Goal: Task Accomplishment & Management: Use online tool/utility

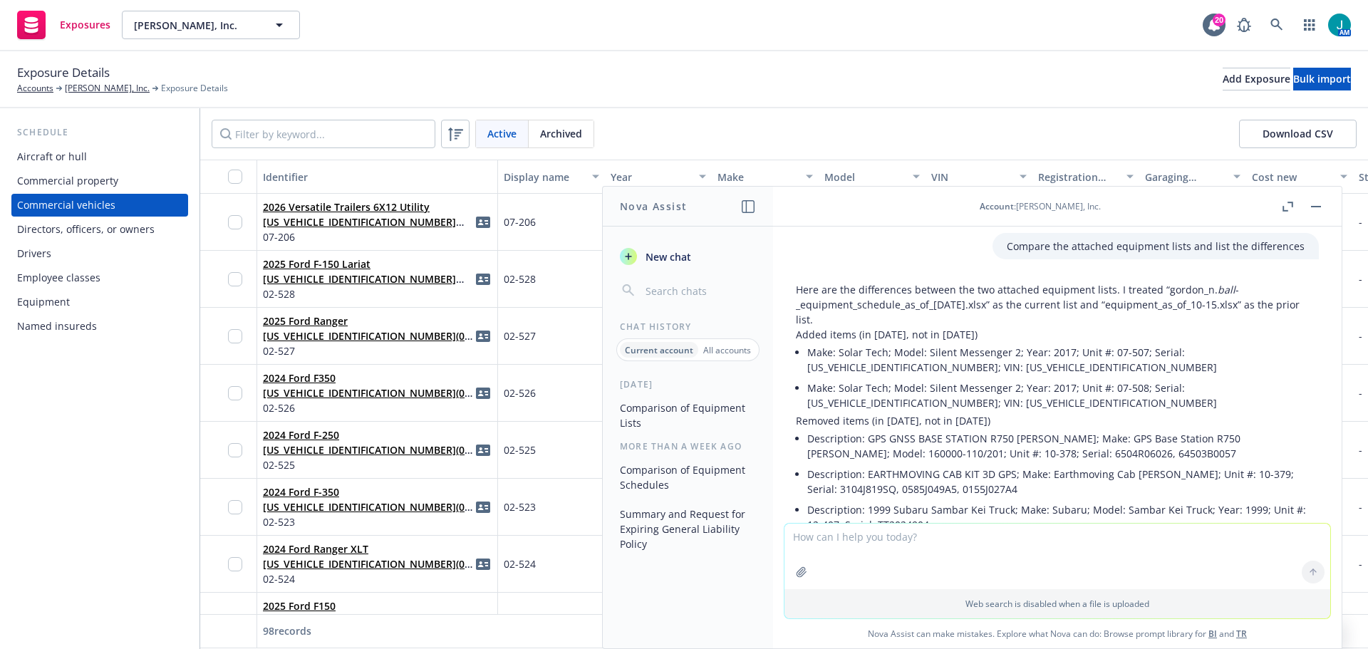
scroll to position [71, 0]
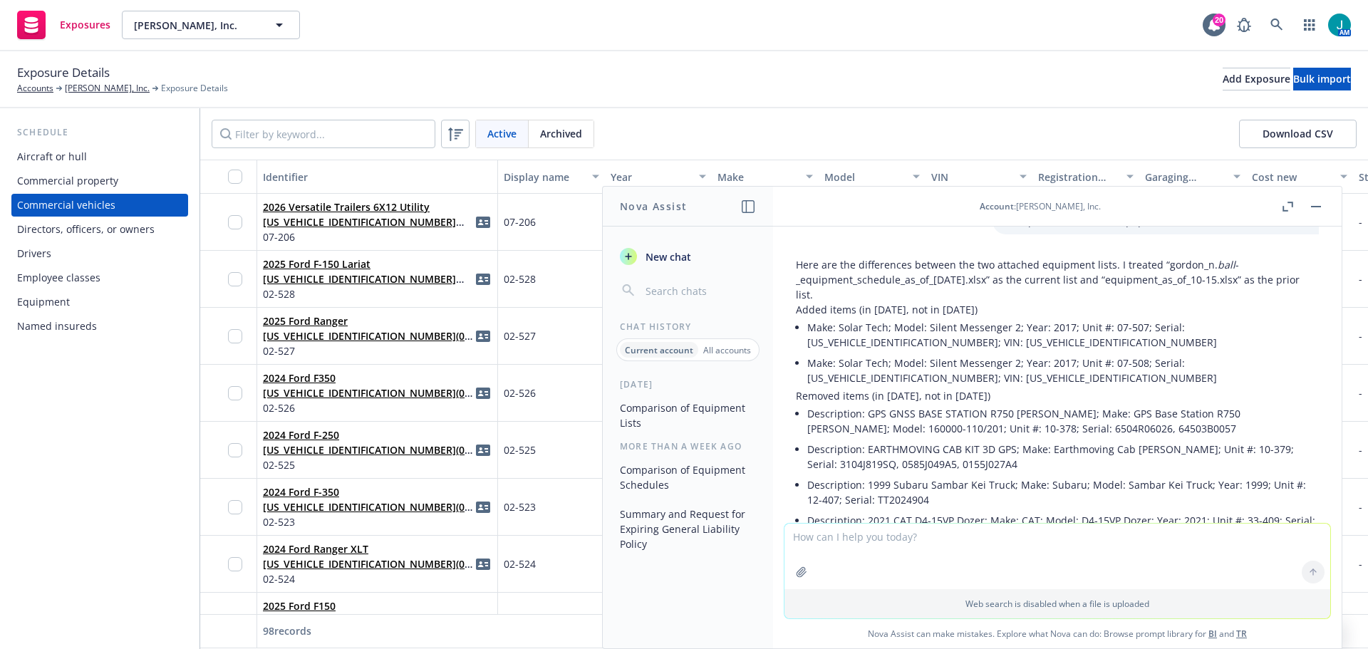
click at [846, 321] on li "Make: Solar Tech; Model: Silent Messenger 2; Year: 2017; Unit #: 07-507; Serial…" at bounding box center [1064, 335] width 512 height 36
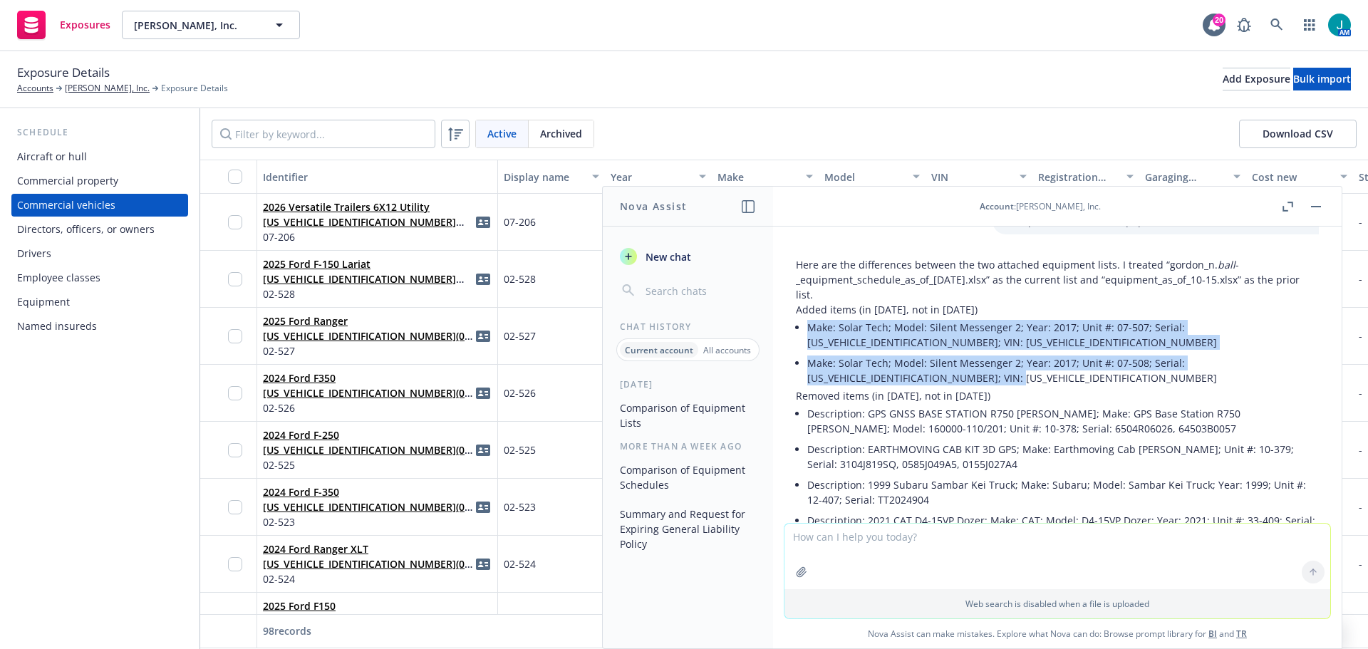
drag, startPoint x: 808, startPoint y: 324, endPoint x: 951, endPoint y: 383, distance: 155.3
click at [951, 383] on ul "Make: Solar Tech; Model: Silent Messenger 2; Year: 2017; Unit #: 07-507; Serial…" at bounding box center [1064, 352] width 512 height 71
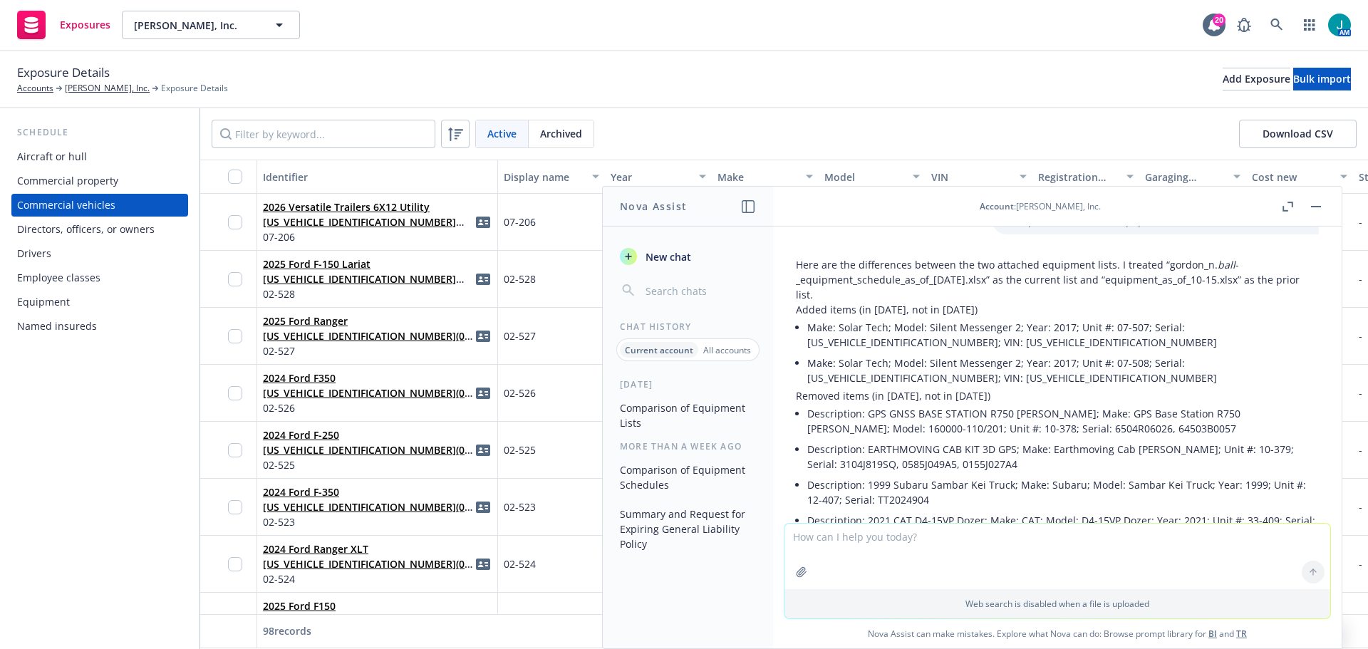
click at [871, 409] on li "Description: GPS GNSS BASE STATION R750 [PERSON_NAME]; Make: GPS Base Station R…" at bounding box center [1064, 421] width 512 height 36
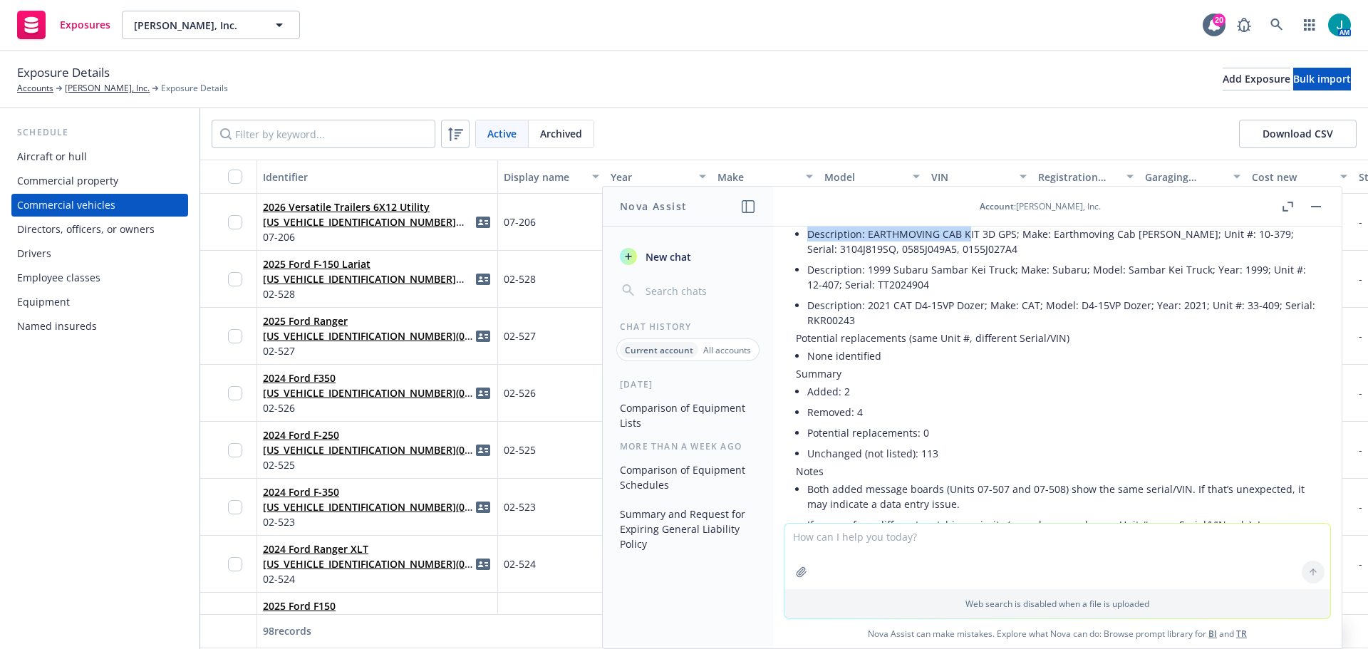
scroll to position [266, 0]
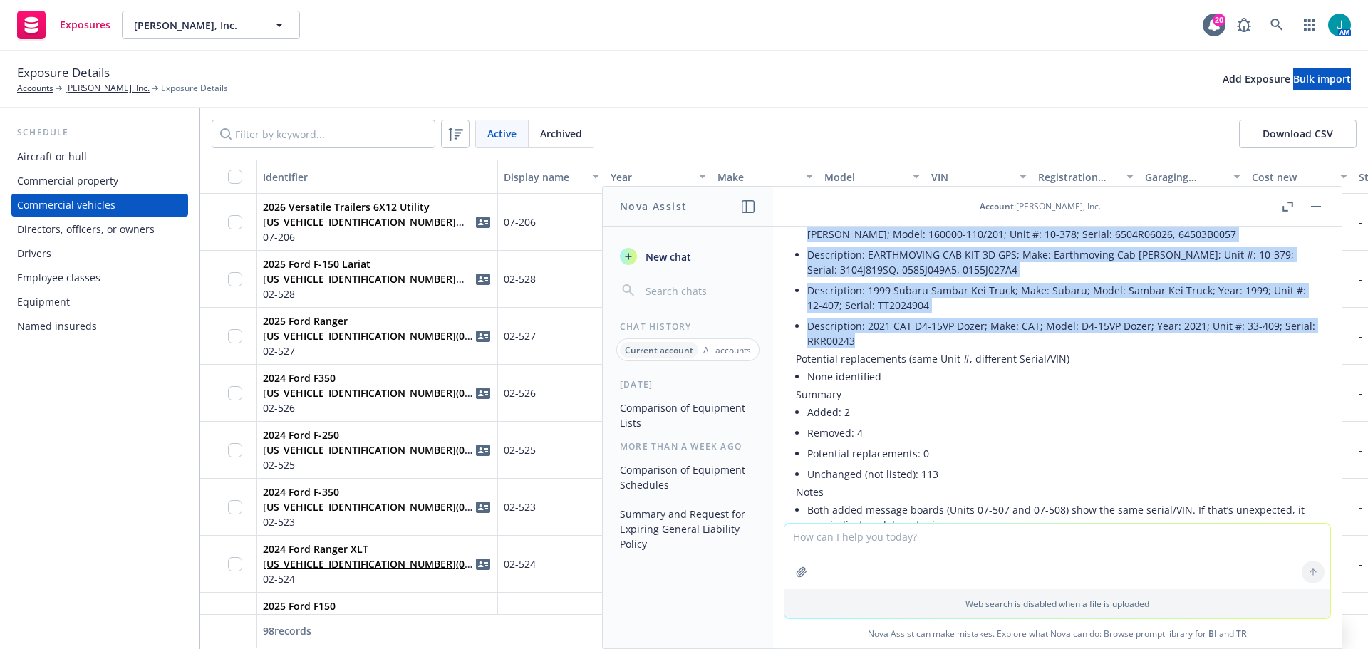
drag, startPoint x: 809, startPoint y: 413, endPoint x: 940, endPoint y: 347, distance: 146.6
click at [940, 347] on ul "Description: GPS GNSS BASE STATION R750 [PERSON_NAME]; Make: GPS Base Station R…" at bounding box center [1064, 280] width 512 height 143
copy ul "Description: GPS GNSS BASE STATION R750 [PERSON_NAME]; Make: GPS Base Station R…"
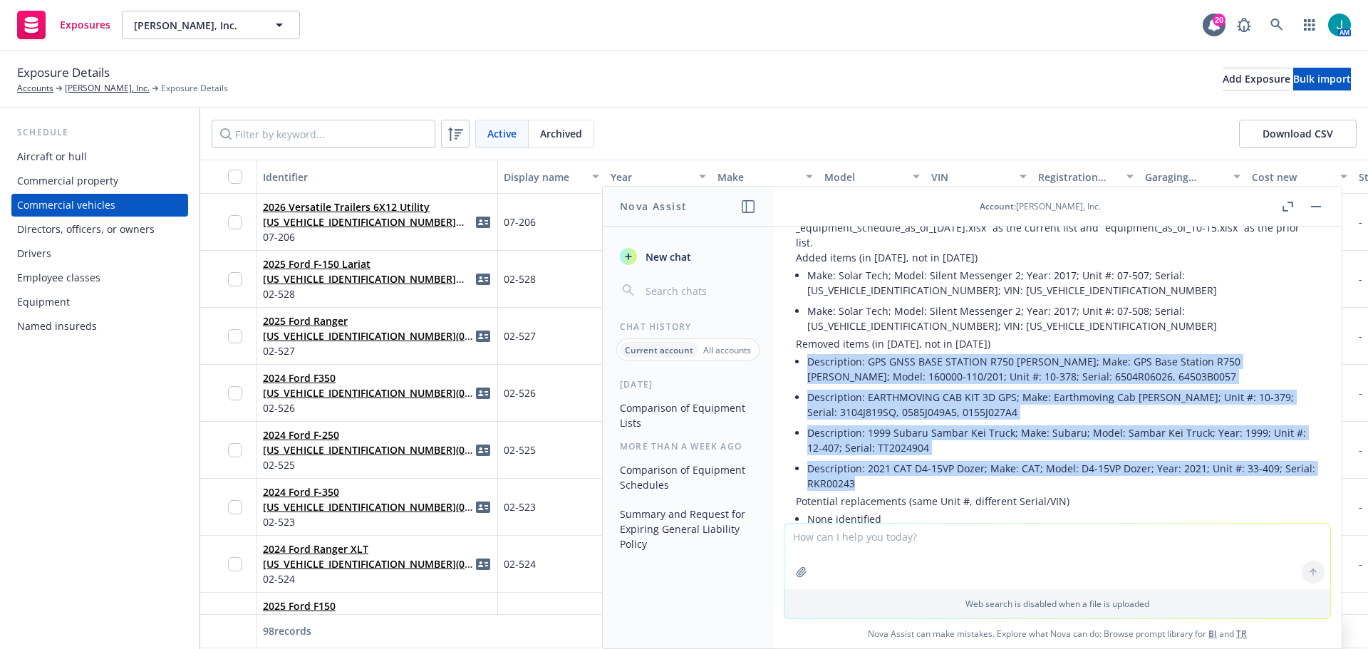
scroll to position [195, 0]
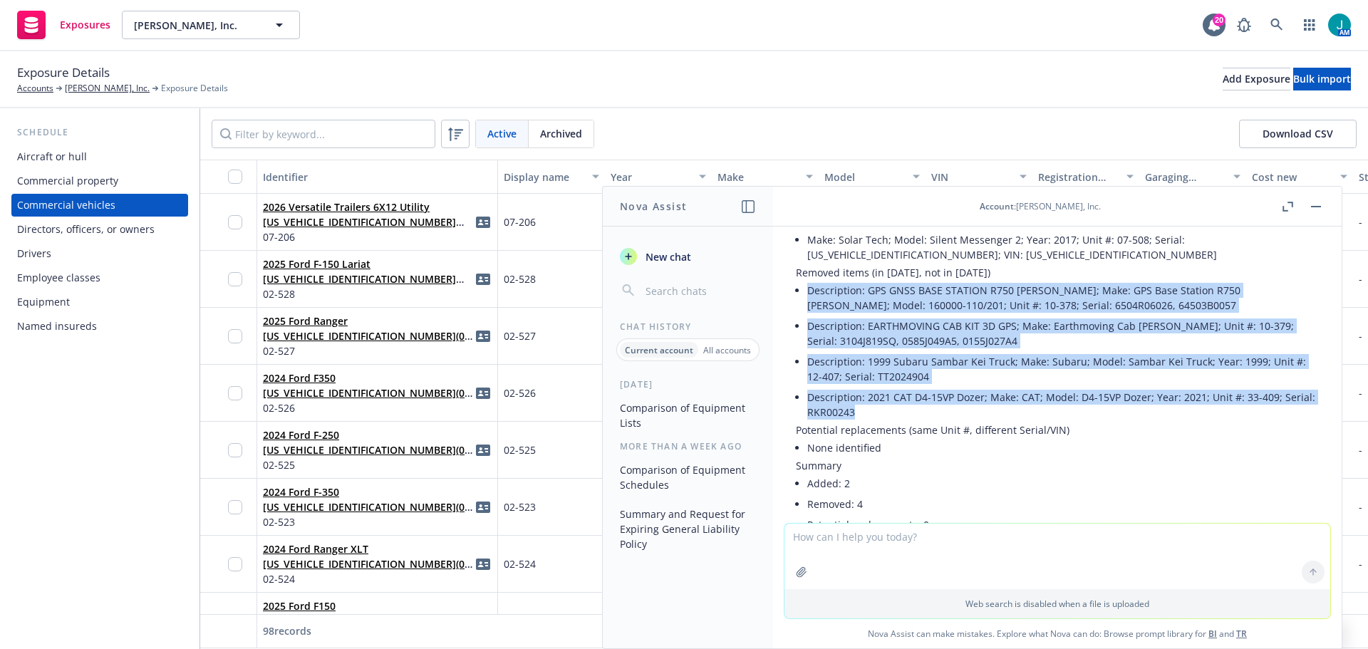
click at [830, 293] on li "Description: GPS GNSS BASE STATION R750 [PERSON_NAME]; Make: GPS Base Station R…" at bounding box center [1064, 298] width 512 height 36
drag, startPoint x: 829, startPoint y: 339, endPoint x: 894, endPoint y: 410, distance: 96.8
click at [894, 410] on ul "Description: GPS GNSS BASE STATION R750 [PERSON_NAME]; Make: GPS Base Station R…" at bounding box center [1064, 351] width 512 height 143
copy ul "Description: GPS GNSS BASE STATION R750 [PERSON_NAME]; Make: GPS Base Station R…"
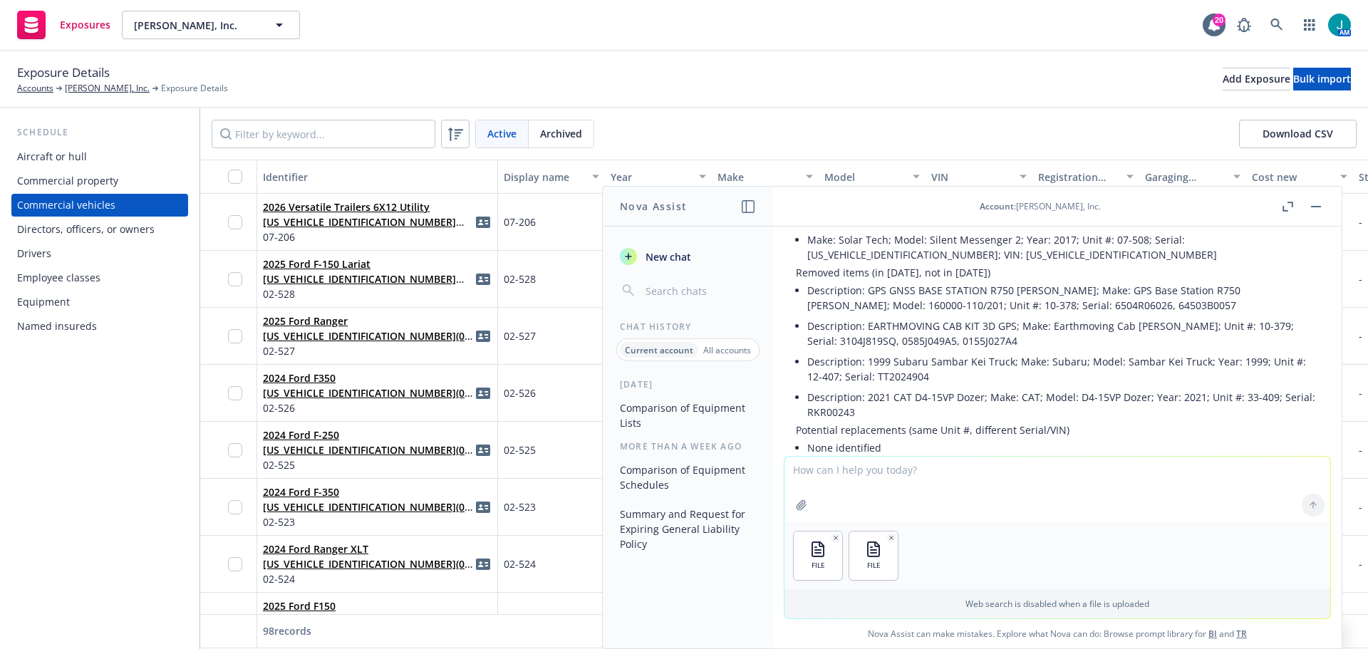
click at [811, 475] on textarea at bounding box center [1058, 490] width 546 height 66
type textarea "Compare the two equipment schedules and note the differences"
click at [1314, 507] on icon at bounding box center [1314, 505] width 0 height 6
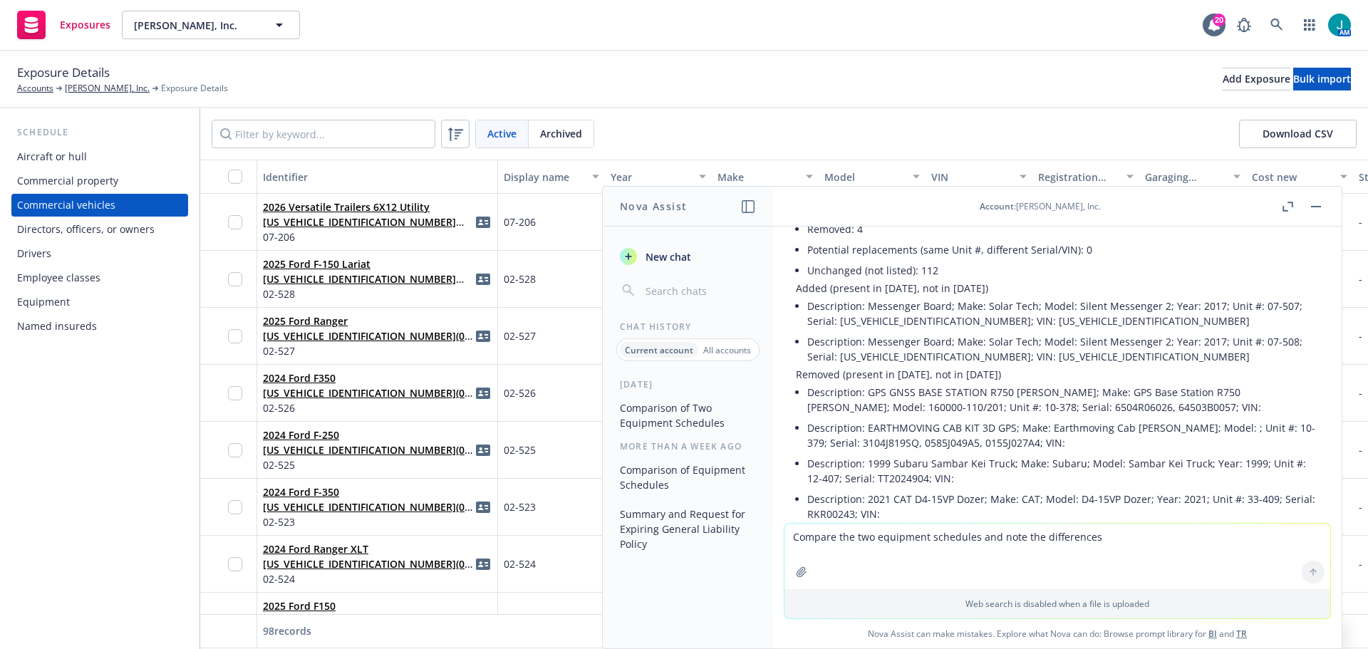
scroll to position [854, 0]
